Goal: Transaction & Acquisition: Purchase product/service

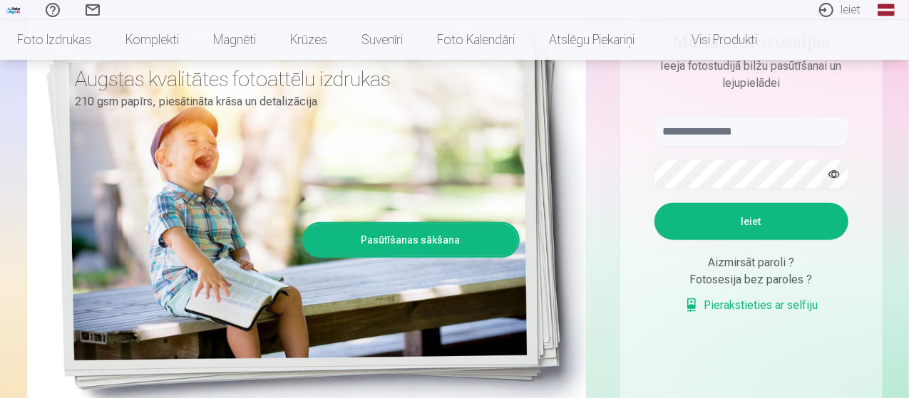
scroll to position [208, 0]
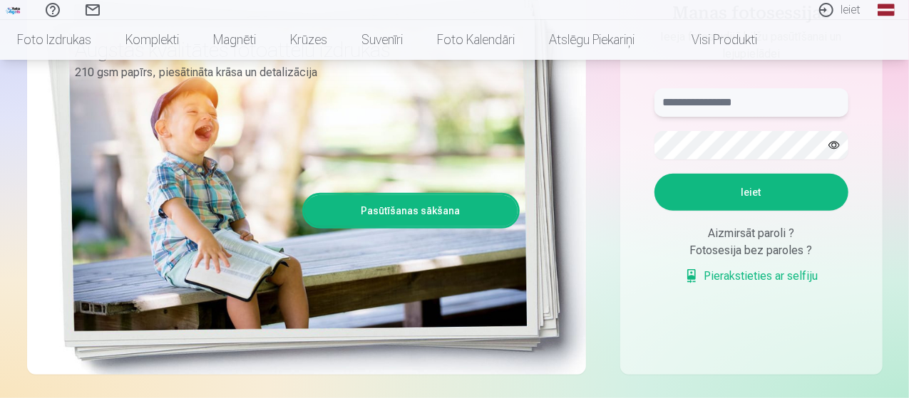
click at [688, 93] on input "text" at bounding box center [751, 102] width 194 height 29
type input "**********"
click at [714, 187] on button "Ieiet" at bounding box center [751, 192] width 194 height 37
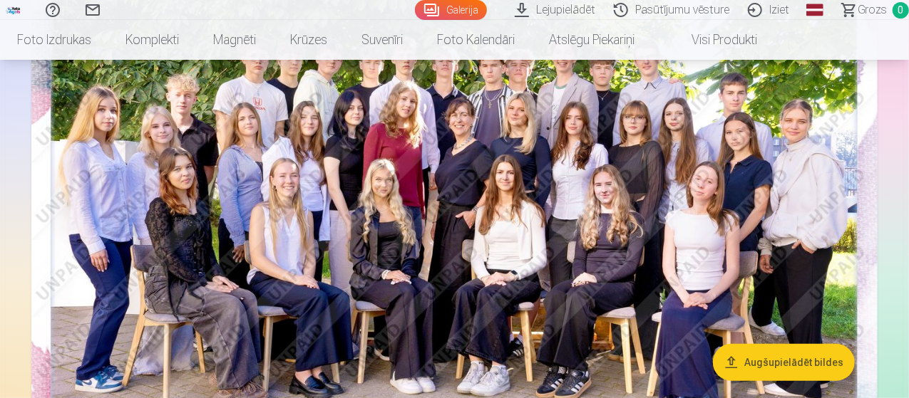
scroll to position [178, 0]
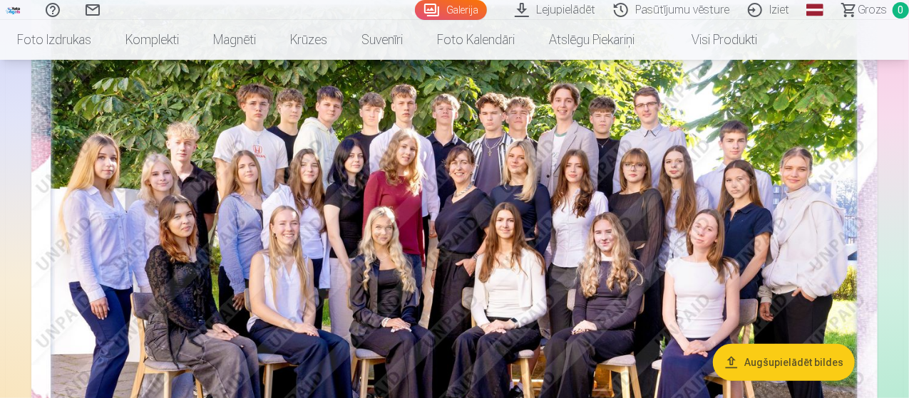
click at [609, 156] on img at bounding box center [454, 261] width 846 height 564
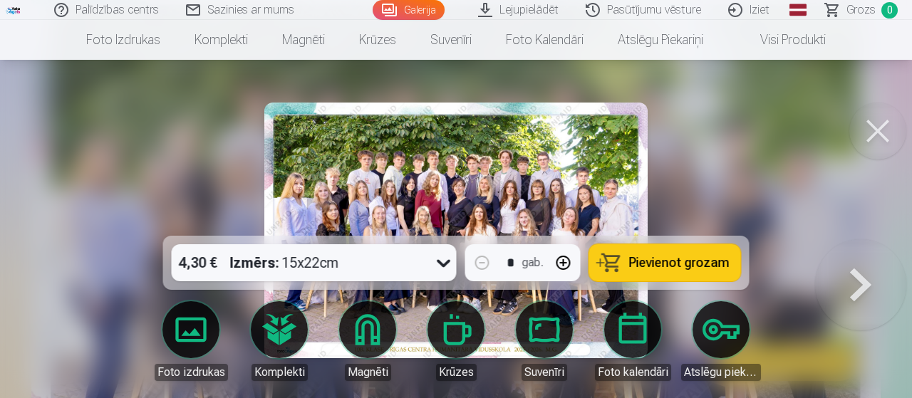
click at [527, 172] on img at bounding box center [455, 231] width 383 height 256
click at [861, 123] on button at bounding box center [877, 131] width 57 height 57
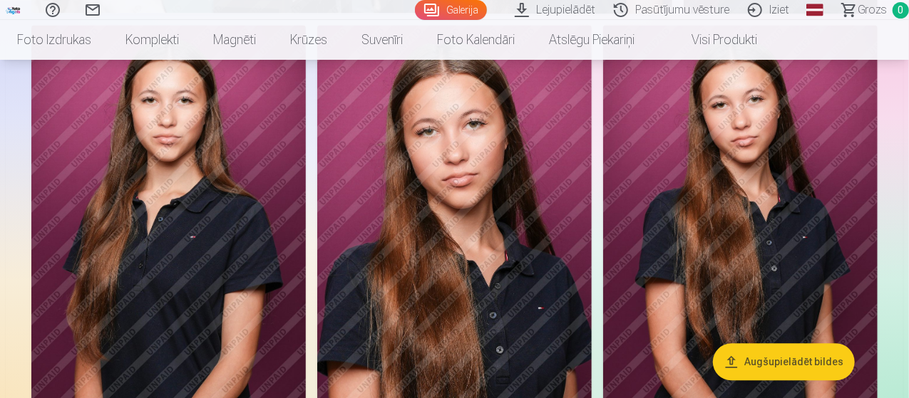
scroll to position [4164, 0]
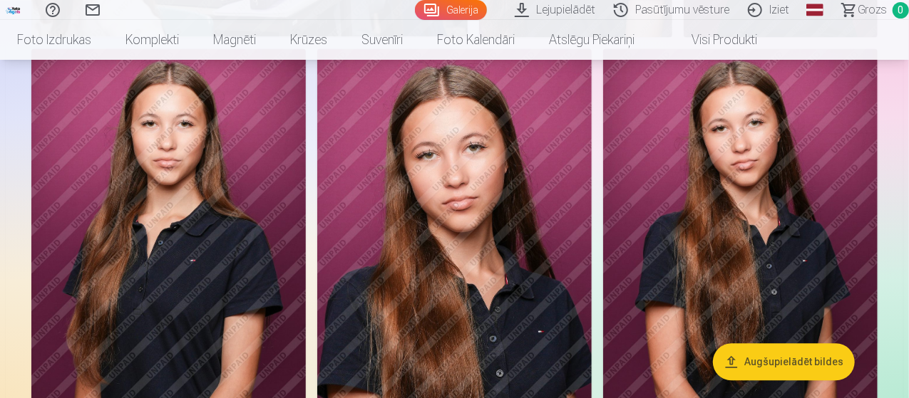
click at [591, 160] on img at bounding box center [454, 254] width 274 height 412
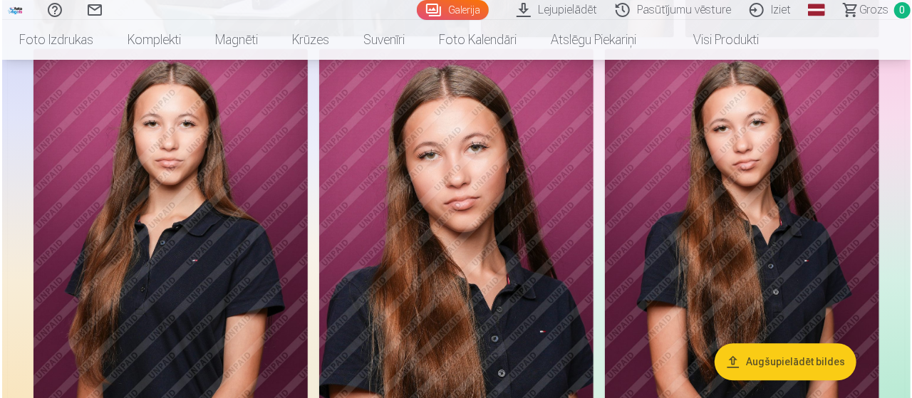
scroll to position [4178, 0]
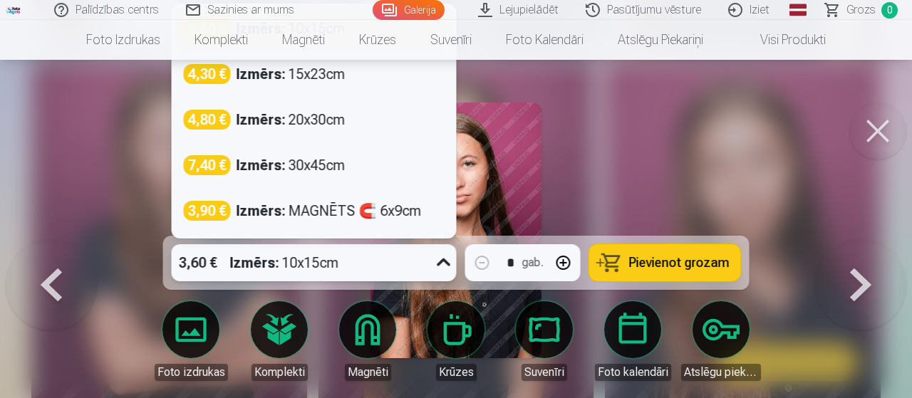
click at [428, 257] on div "3,60 € Izmērs : 10x15cm" at bounding box center [314, 262] width 285 height 37
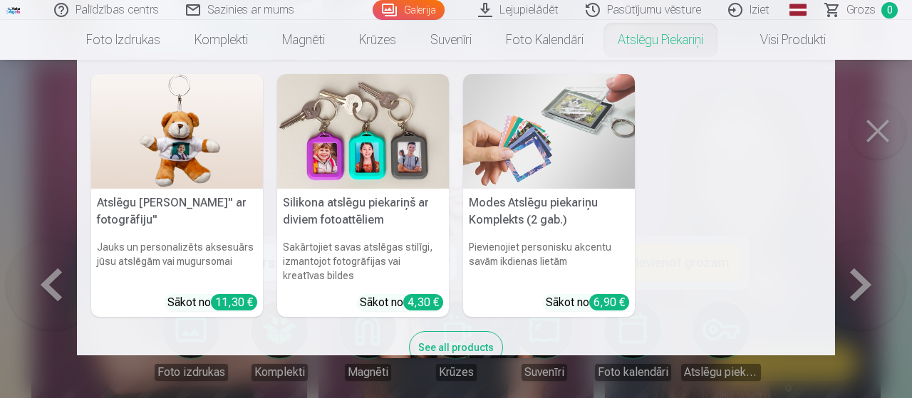
click at [881, 123] on nav "Atslēgu piekariņš Lācītis" ar fotogrāfiju" Jauks un personalizēts aksesuārs jūs…" at bounding box center [456, 208] width 912 height 296
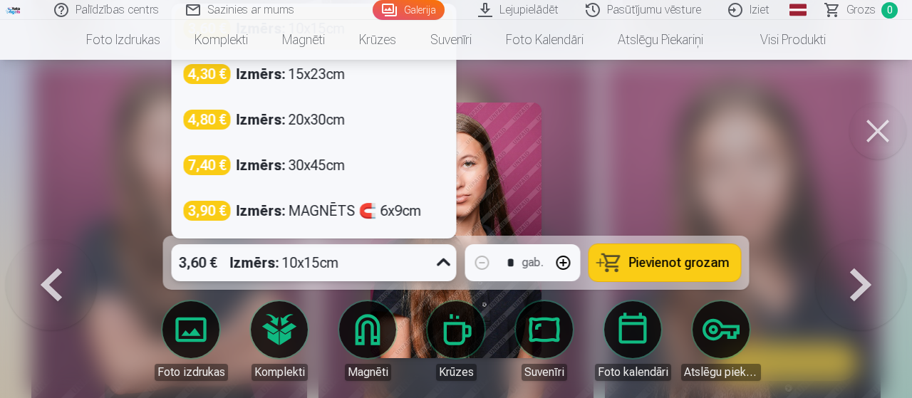
click at [419, 264] on div "3,60 € Izmērs : 10x15cm" at bounding box center [301, 262] width 258 height 37
click at [634, 195] on div at bounding box center [456, 199] width 912 height 398
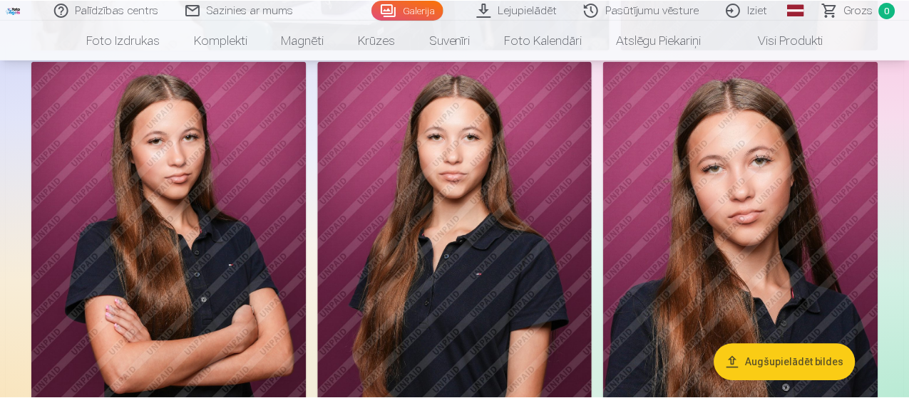
scroll to position [4164, 0]
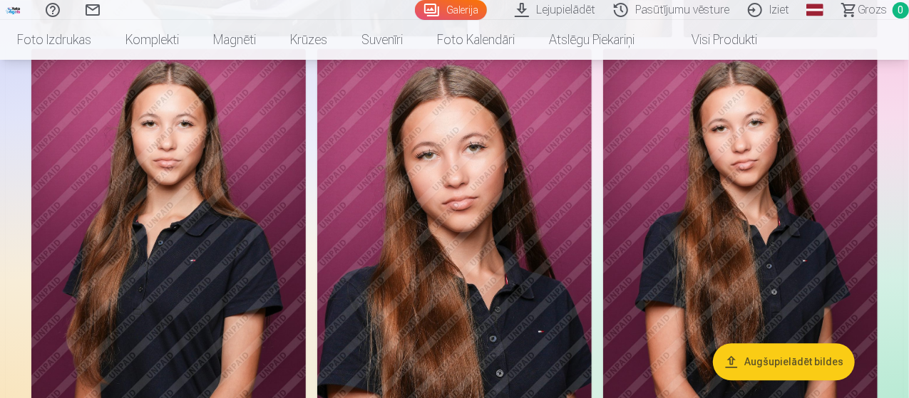
click at [591, 208] on img at bounding box center [454, 254] width 274 height 412
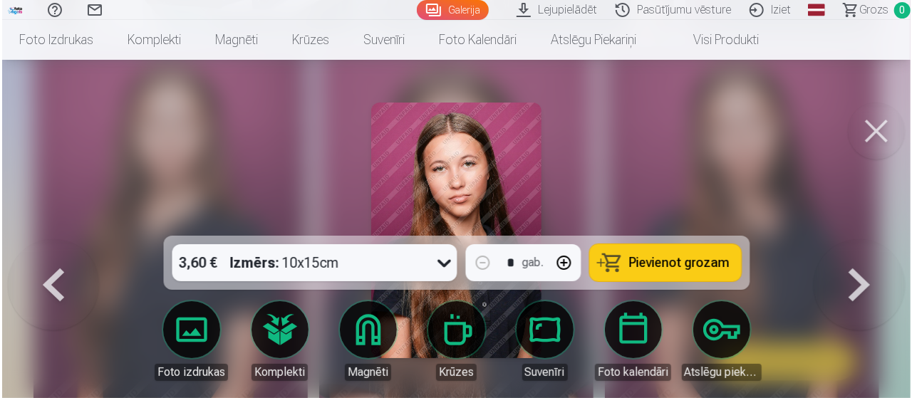
scroll to position [4178, 0]
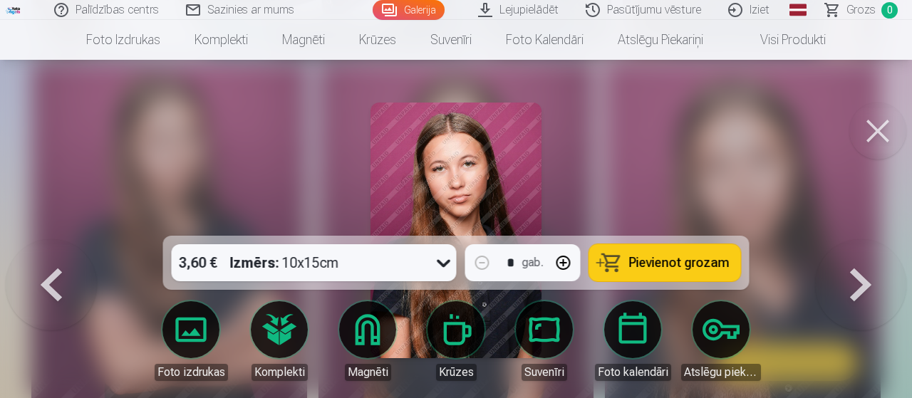
click at [691, 259] on span "Pievienot grozam" at bounding box center [679, 263] width 100 height 13
click at [876, 143] on button at bounding box center [877, 131] width 57 height 57
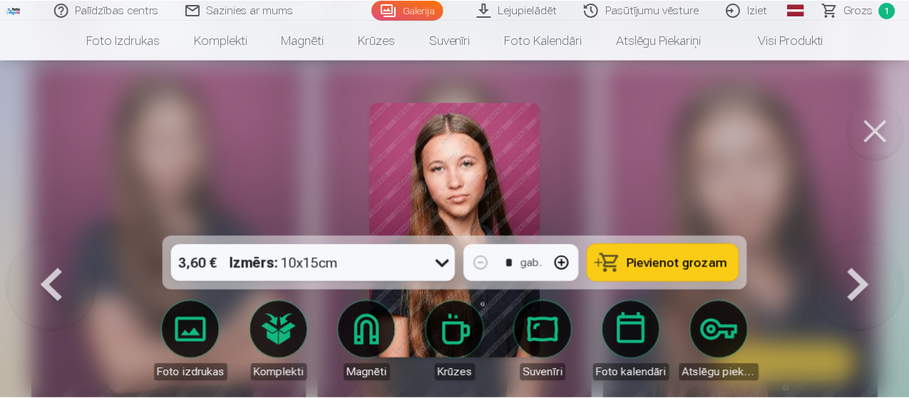
scroll to position [4164, 0]
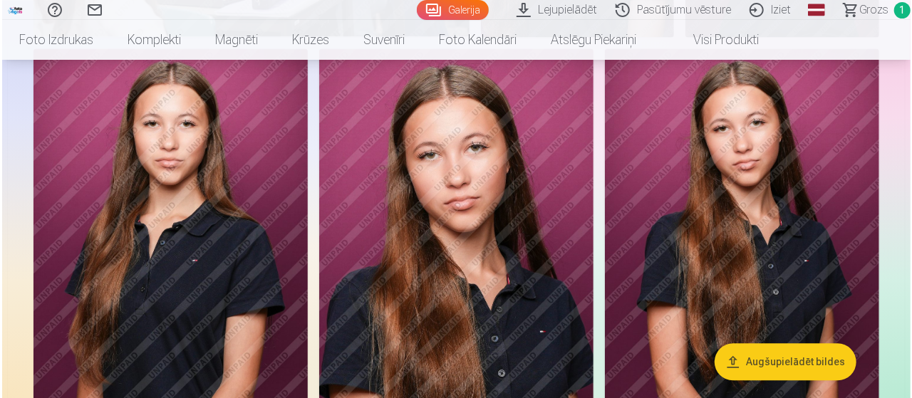
scroll to position [4178, 0]
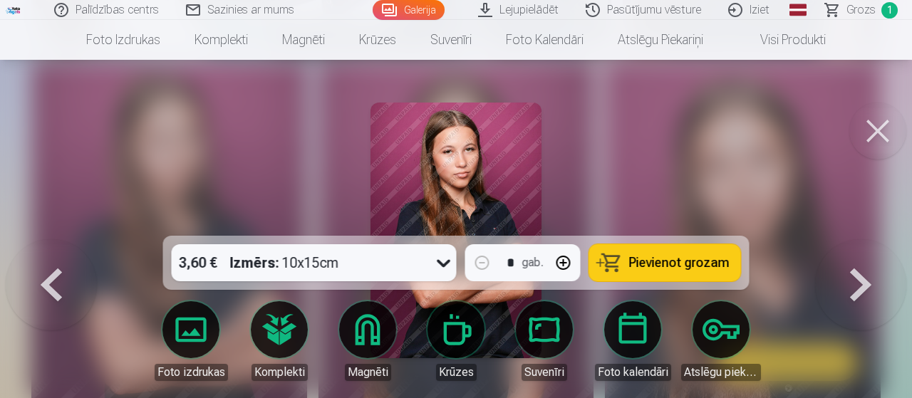
click at [626, 253] on button "Pievienot grozam" at bounding box center [665, 262] width 152 height 37
click at [892, 134] on button at bounding box center [877, 131] width 57 height 57
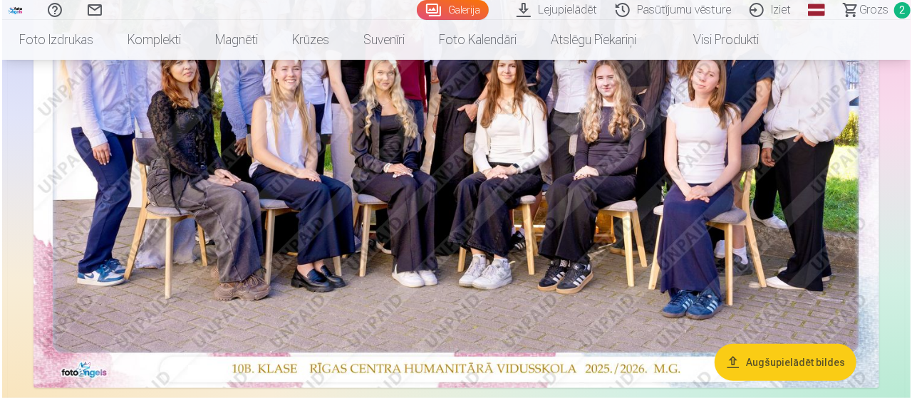
scroll to position [262, 0]
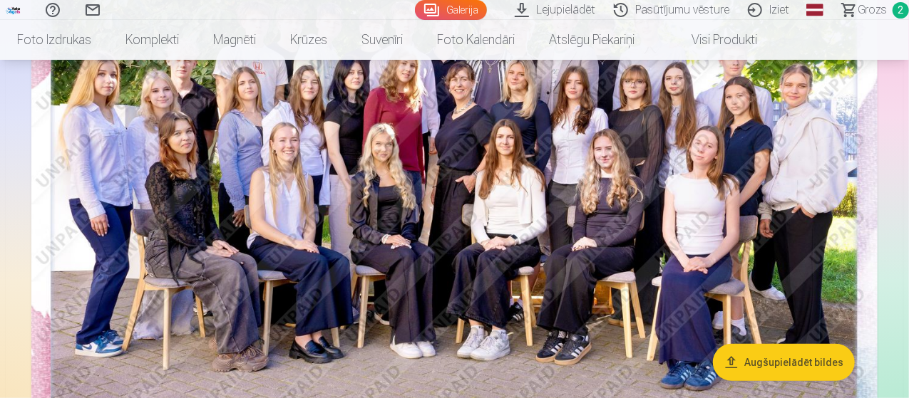
click at [650, 162] on img at bounding box center [454, 177] width 846 height 564
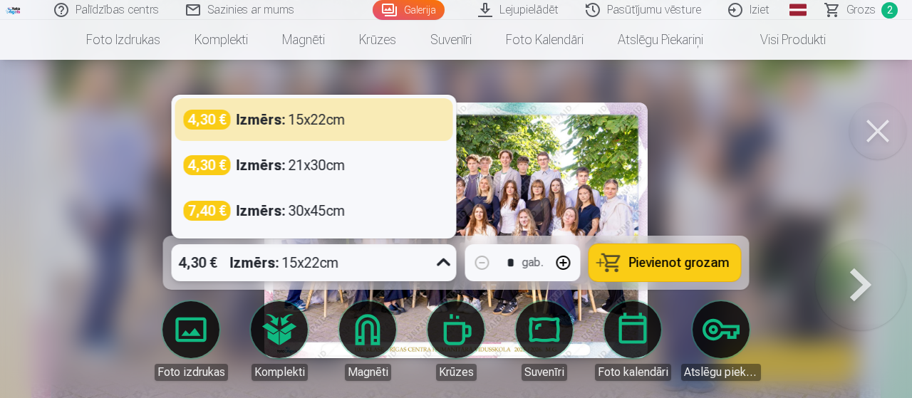
click at [324, 252] on div "Izmērs : 15x22cm" at bounding box center [284, 262] width 109 height 37
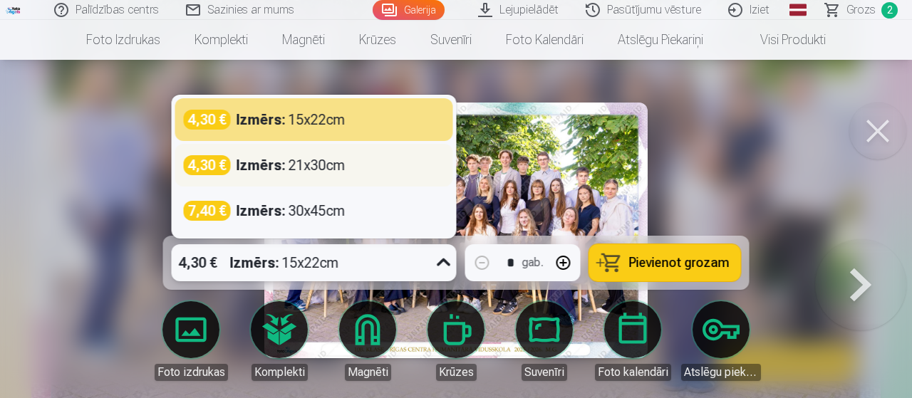
click at [338, 160] on div "Izmērs : 21x30cm" at bounding box center [291, 165] width 109 height 20
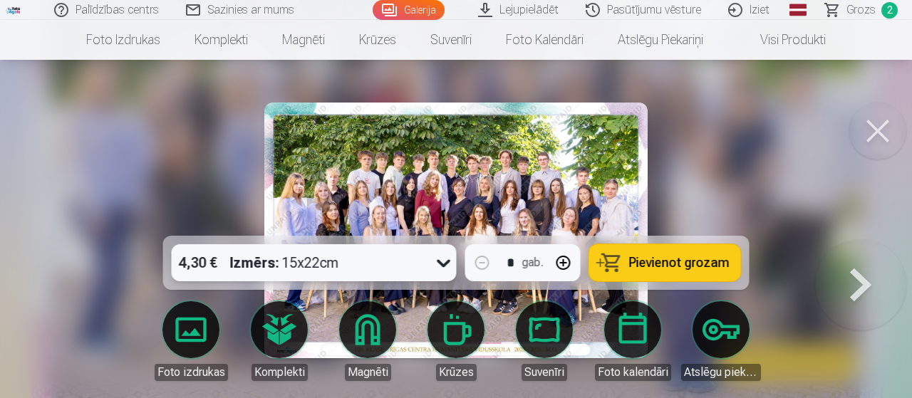
click at [376, 269] on div "4,30 € Izmērs : 15x22cm" at bounding box center [301, 262] width 258 height 37
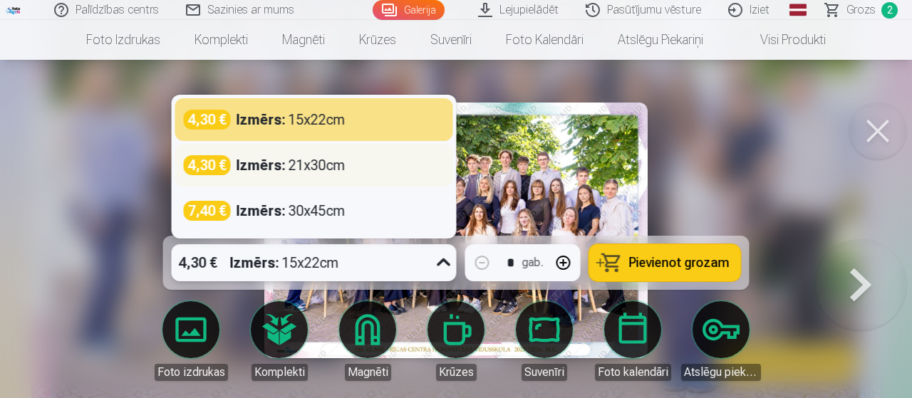
click at [299, 166] on div "Izmērs : 21x30cm" at bounding box center [291, 165] width 109 height 20
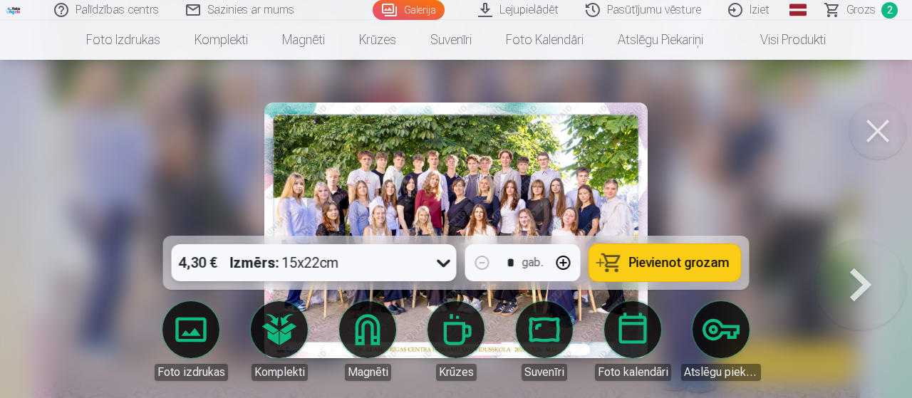
click at [368, 262] on div "4,30 € Izmērs : 15x22cm" at bounding box center [301, 262] width 258 height 37
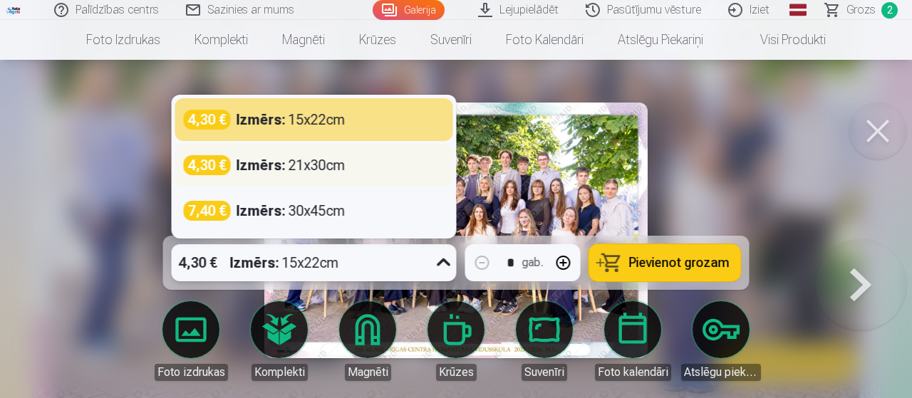
click at [318, 171] on div "Izmērs : 21x30cm" at bounding box center [291, 165] width 109 height 20
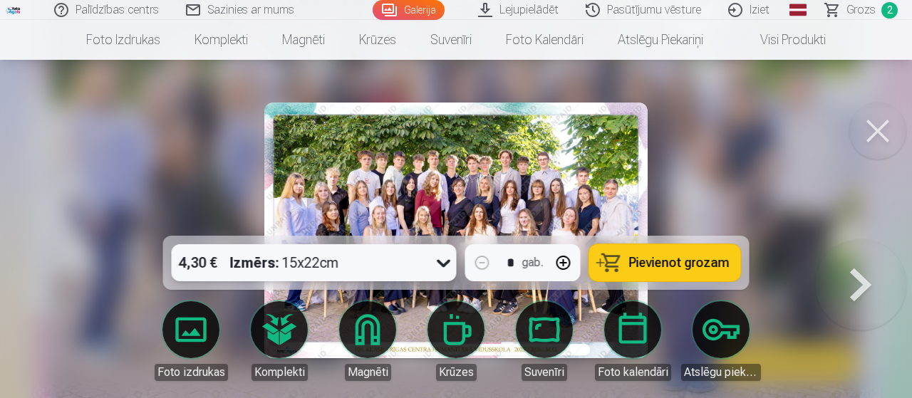
click at [318, 171] on img at bounding box center [455, 231] width 383 height 256
click at [378, 268] on div "4,30 € Izmērs : 15x22cm" at bounding box center [301, 262] width 258 height 37
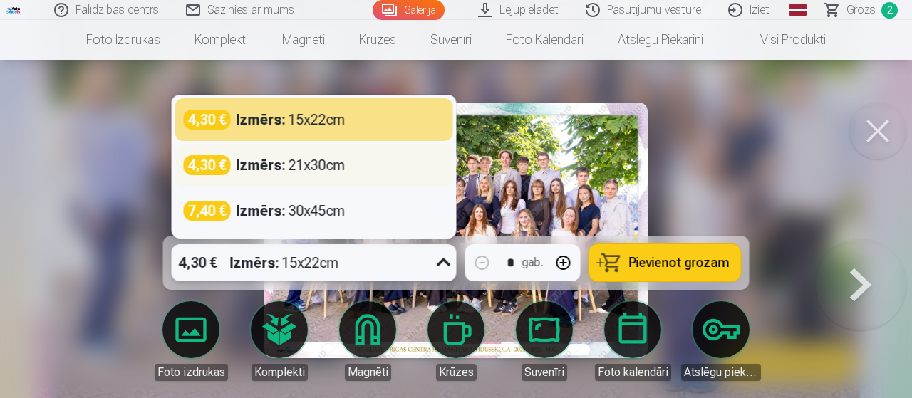
click at [333, 165] on div "Izmērs : 21x30cm" at bounding box center [291, 165] width 109 height 20
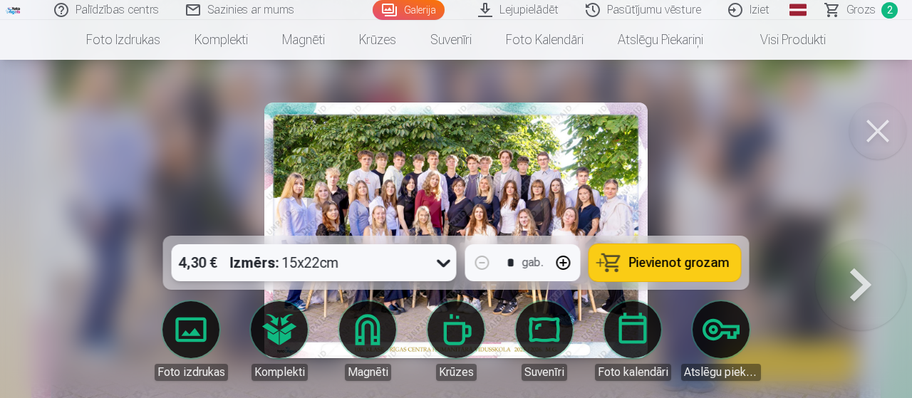
click at [383, 271] on div "4,30 € Izmērs : 15x22cm" at bounding box center [301, 262] width 258 height 37
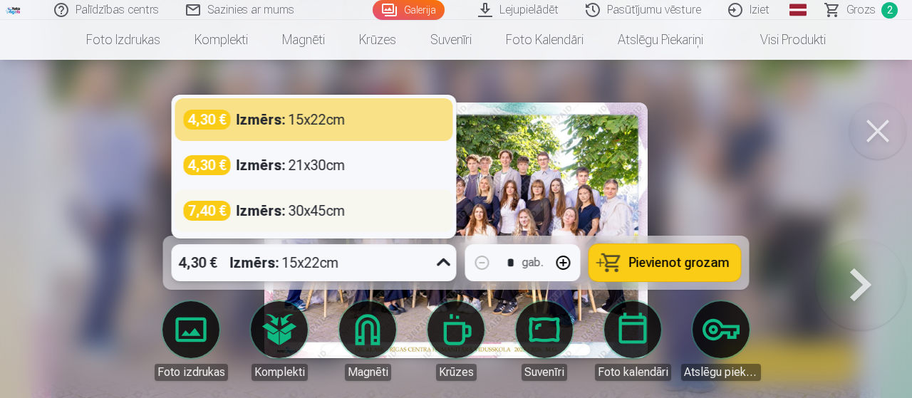
click at [298, 219] on div "Izmērs : 30x45cm" at bounding box center [291, 211] width 109 height 20
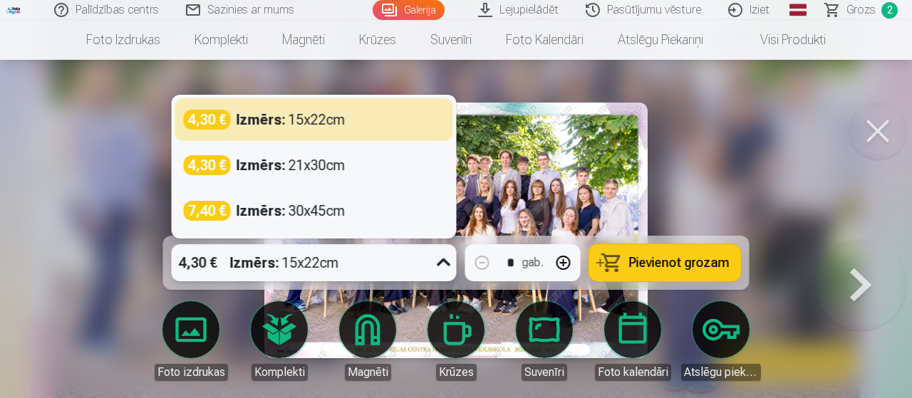
click at [375, 254] on div "4,30 € Izmērs : 15x22cm" at bounding box center [301, 262] width 258 height 37
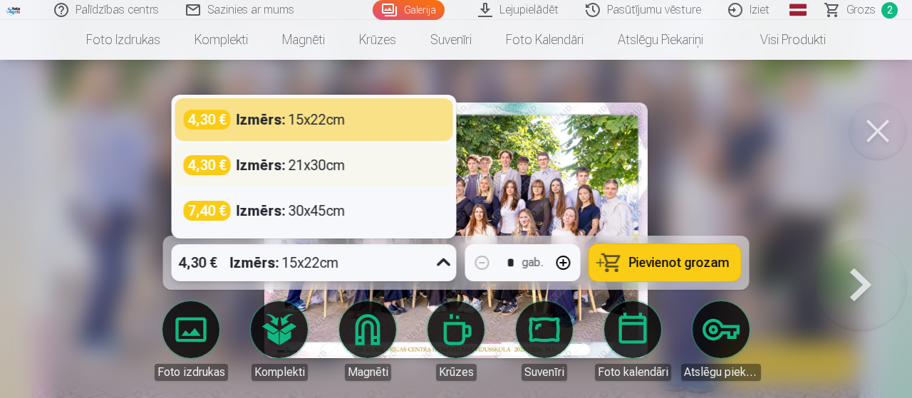
click at [300, 170] on div "Izmērs : 21x30cm" at bounding box center [291, 165] width 109 height 20
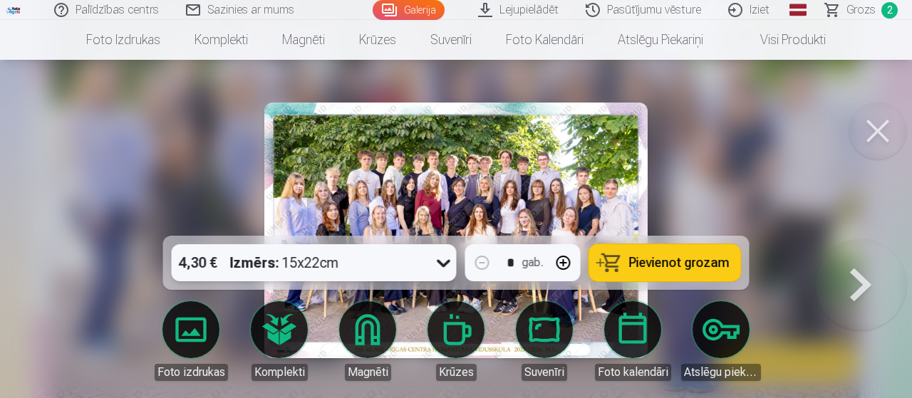
click at [663, 257] on span "Pievienot grozam" at bounding box center [679, 263] width 100 height 13
click at [875, 6] on span "Grozs" at bounding box center [861, 9] width 29 height 17
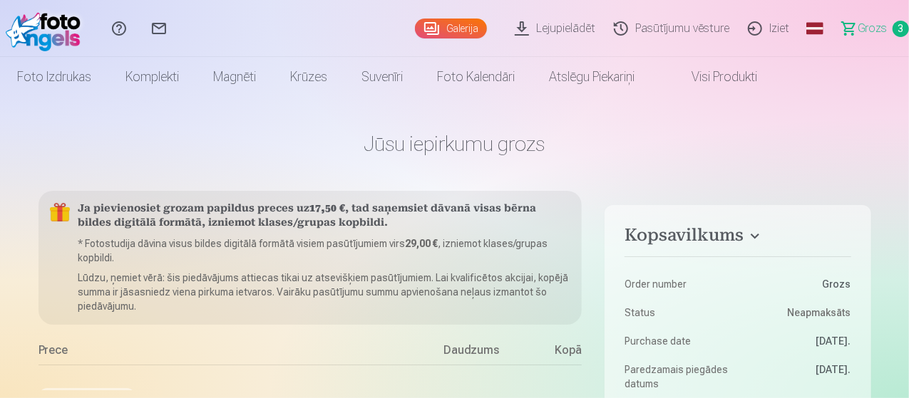
click at [693, 230] on h4 "Kopsavilkums" at bounding box center [737, 238] width 226 height 26
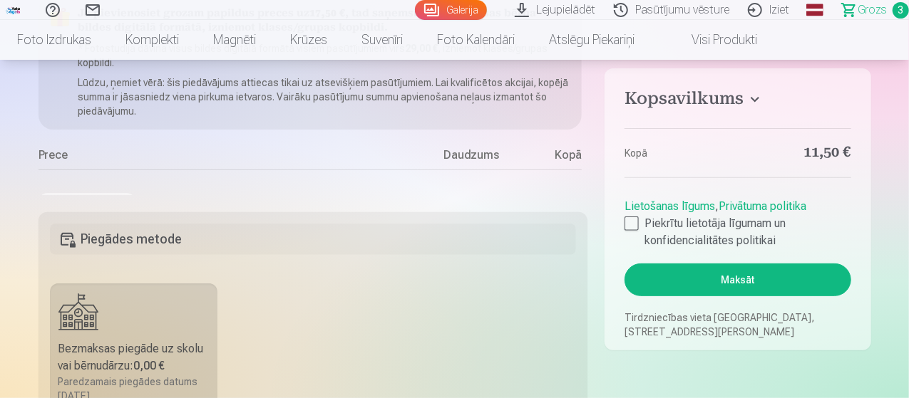
scroll to position [137, 0]
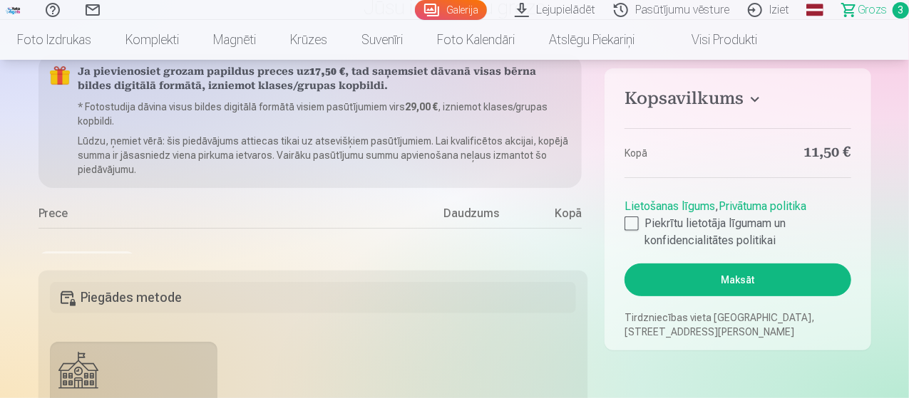
click at [677, 89] on h4 "Kopsavilkums" at bounding box center [737, 101] width 226 height 26
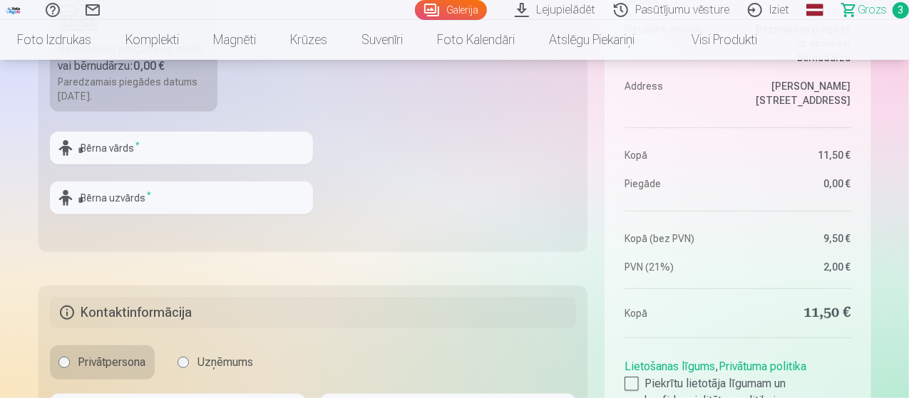
scroll to position [626, 0]
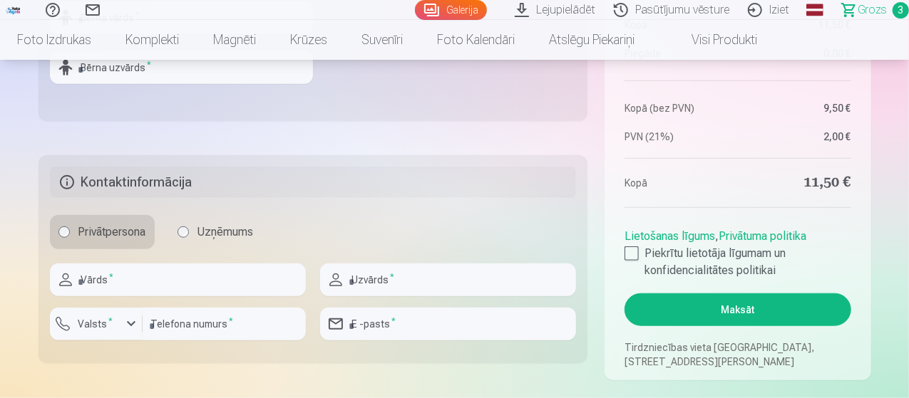
click at [799, 319] on button "Maksāt" at bounding box center [737, 310] width 226 height 33
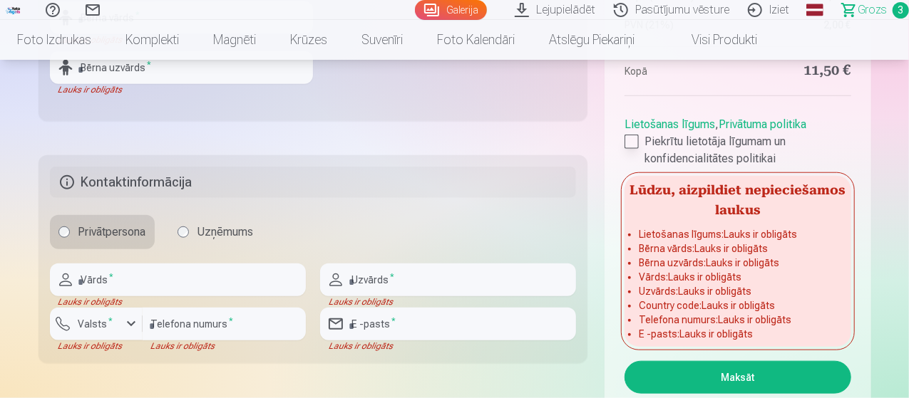
click at [631, 135] on div at bounding box center [631, 142] width 14 height 14
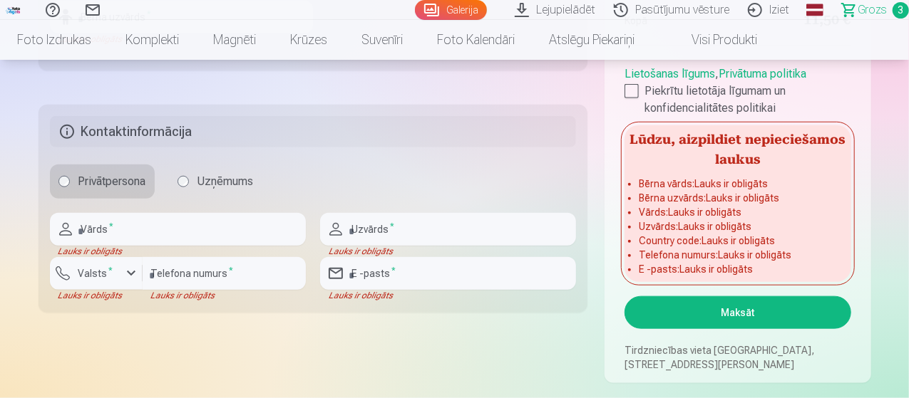
scroll to position [728, 0]
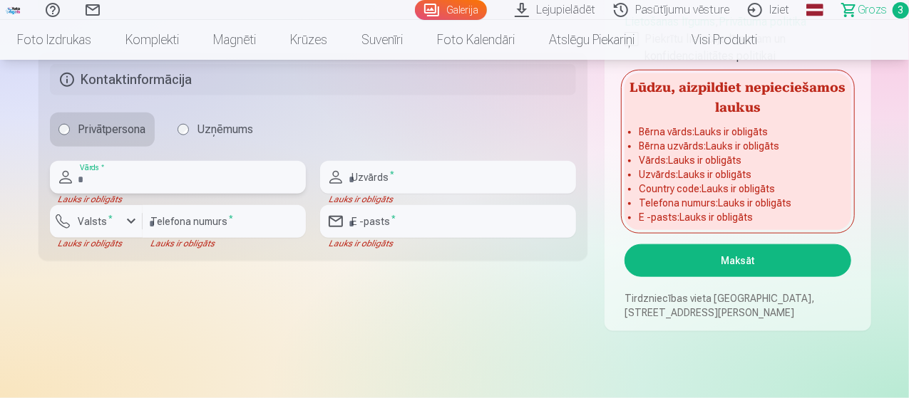
click at [200, 185] on input "text" at bounding box center [178, 177] width 256 height 33
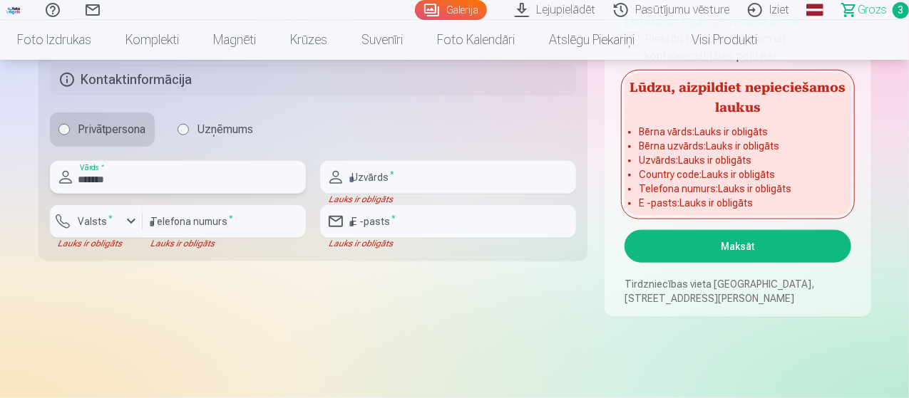
type input "*******"
click at [420, 175] on input "text" at bounding box center [448, 177] width 256 height 33
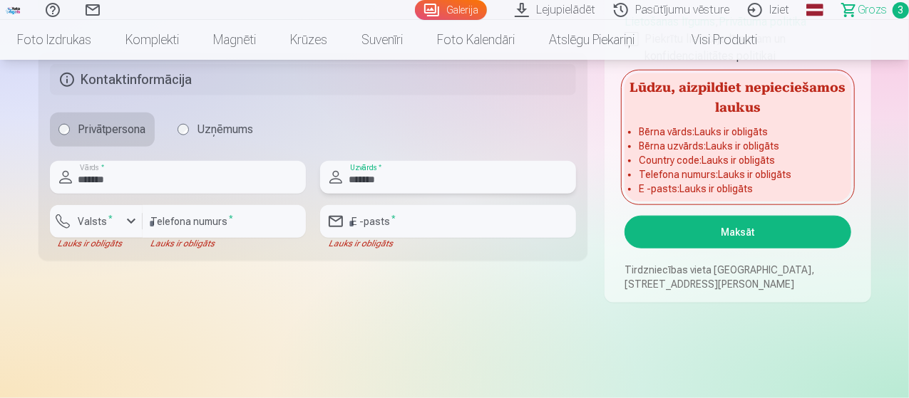
type input "*******"
click at [172, 218] on input "number" at bounding box center [224, 221] width 163 height 33
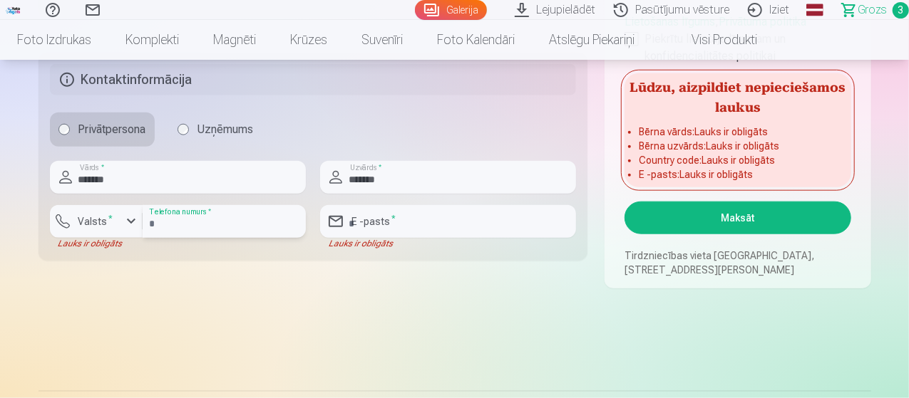
type input "********"
click at [111, 214] on label "Valsts *" at bounding box center [96, 221] width 46 height 14
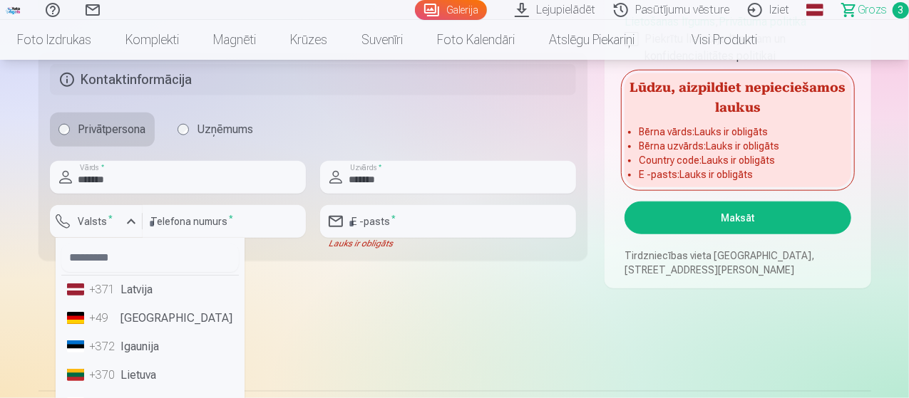
click at [140, 293] on li "+371 Latvija" at bounding box center [149, 290] width 177 height 29
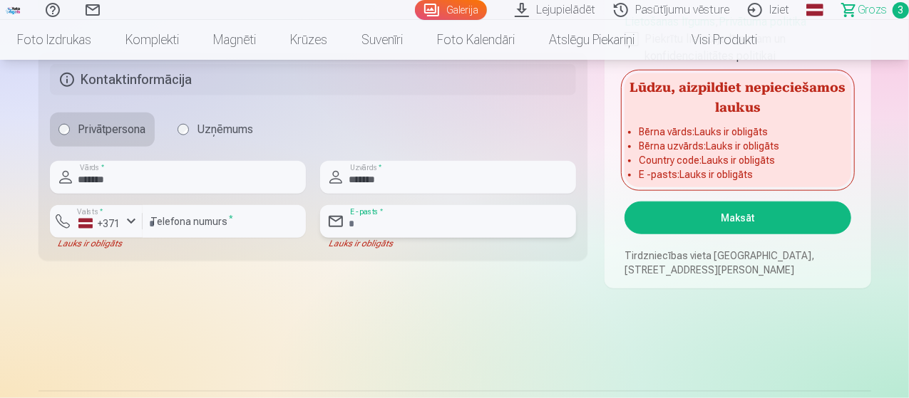
click at [397, 219] on input "email" at bounding box center [448, 221] width 256 height 33
type input "**********"
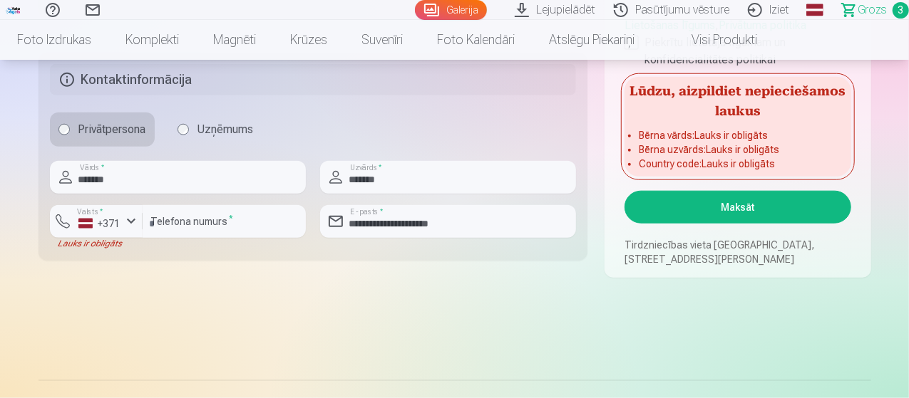
click at [714, 206] on button "Maksāt" at bounding box center [737, 207] width 226 height 33
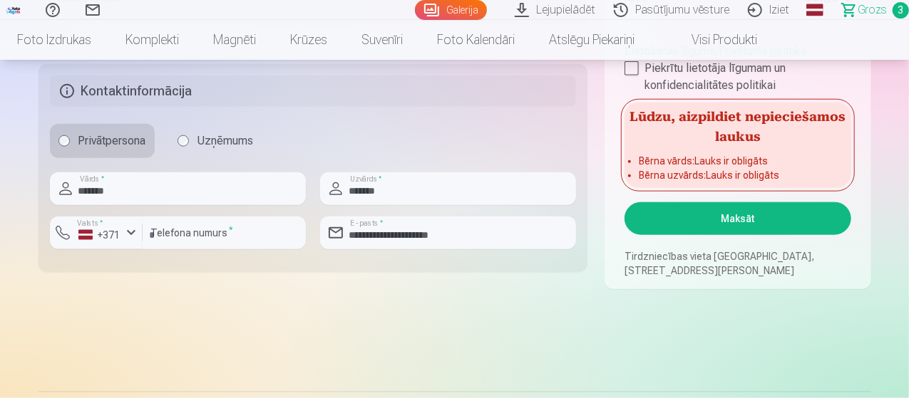
scroll to position [671, 0]
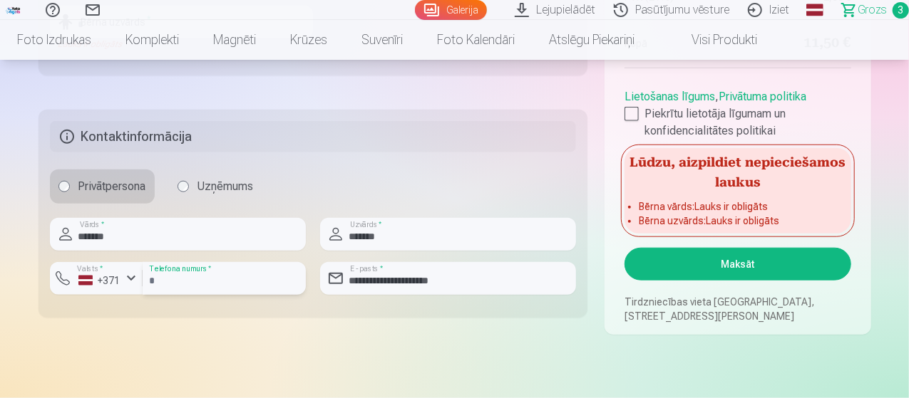
click at [212, 287] on input "********" at bounding box center [224, 278] width 163 height 33
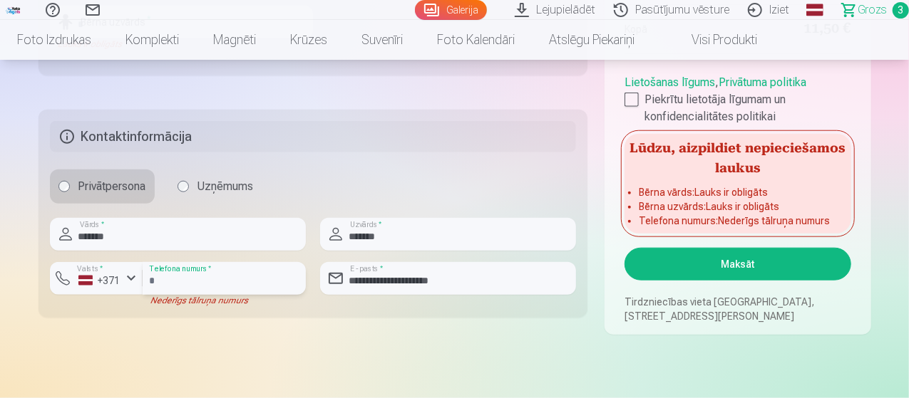
type input "*"
type input "********"
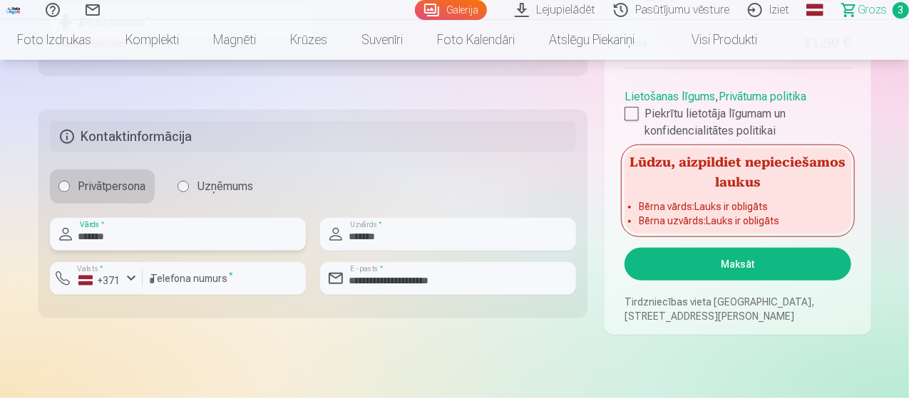
click at [138, 232] on input "*******" at bounding box center [178, 234] width 256 height 33
type input "*"
type input "******"
click at [383, 242] on input "*******" at bounding box center [448, 234] width 256 height 33
type input "*"
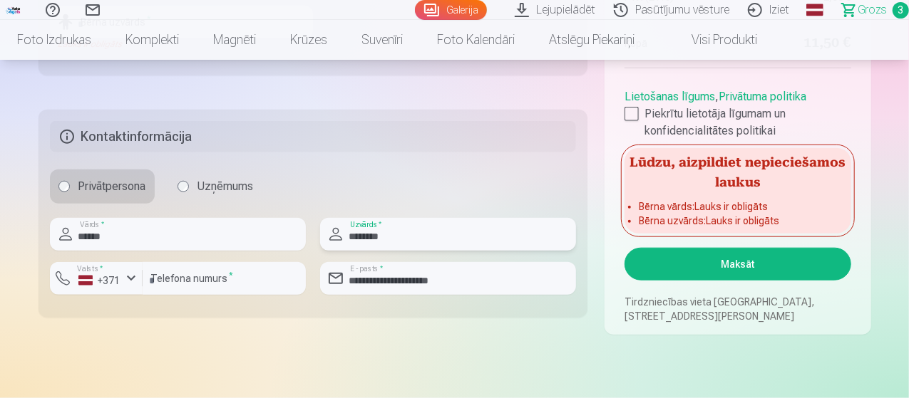
type input "********"
click at [461, 279] on input "**********" at bounding box center [448, 278] width 256 height 33
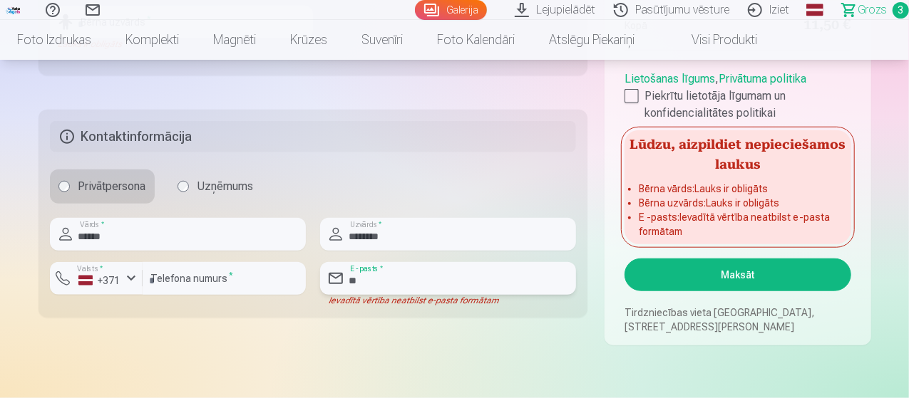
type input "*"
type input "**********"
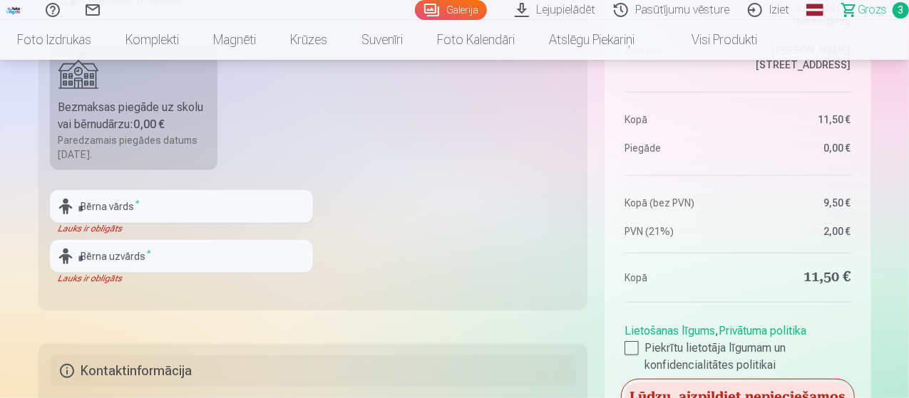
scroll to position [430, 0]
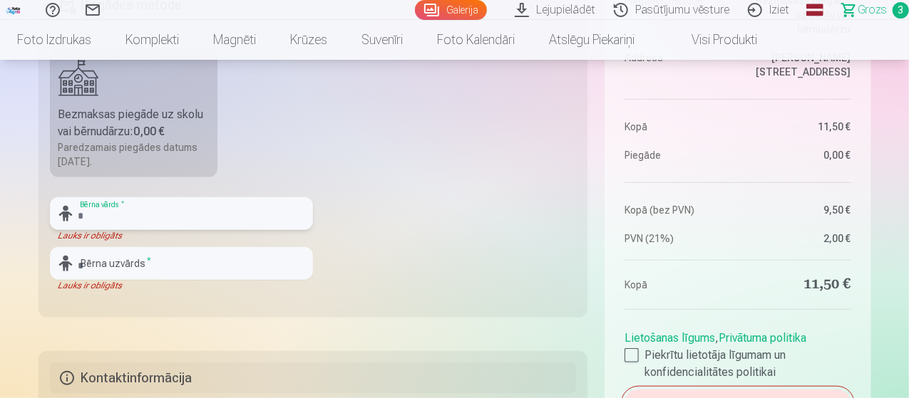
click at [202, 207] on input "text" at bounding box center [181, 213] width 263 height 33
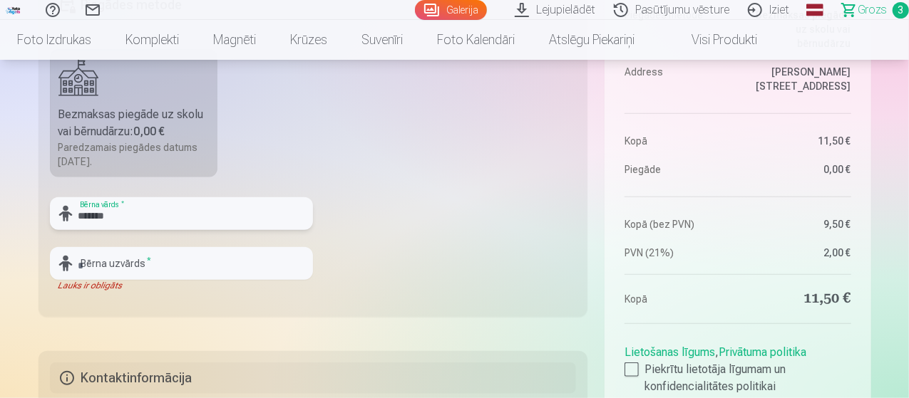
type input "*******"
click at [114, 262] on input "text" at bounding box center [181, 263] width 263 height 33
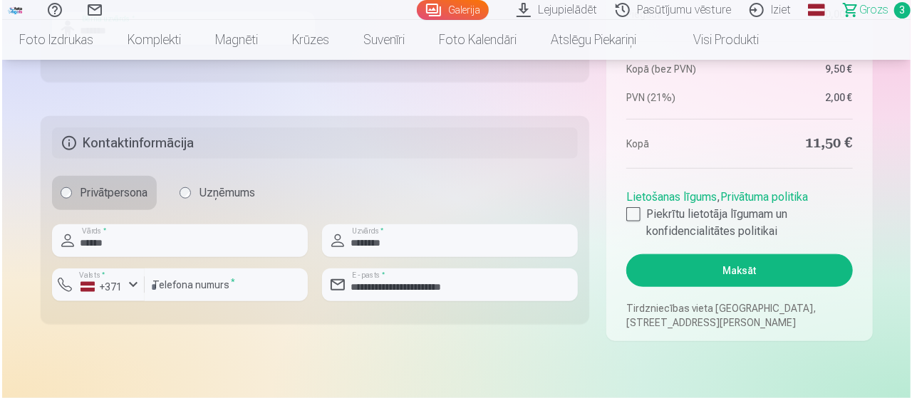
scroll to position [658, 0]
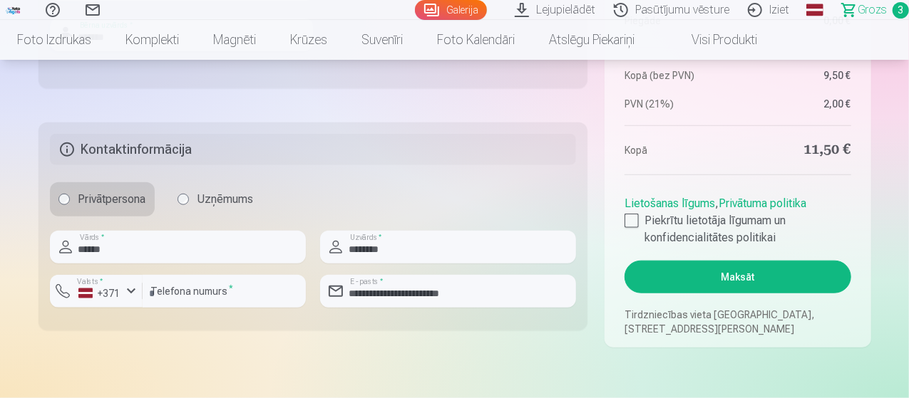
type input "*******"
click at [708, 271] on button "Maksāt" at bounding box center [737, 277] width 226 height 33
